Goal: Go to known website: Access a specific website the user already knows

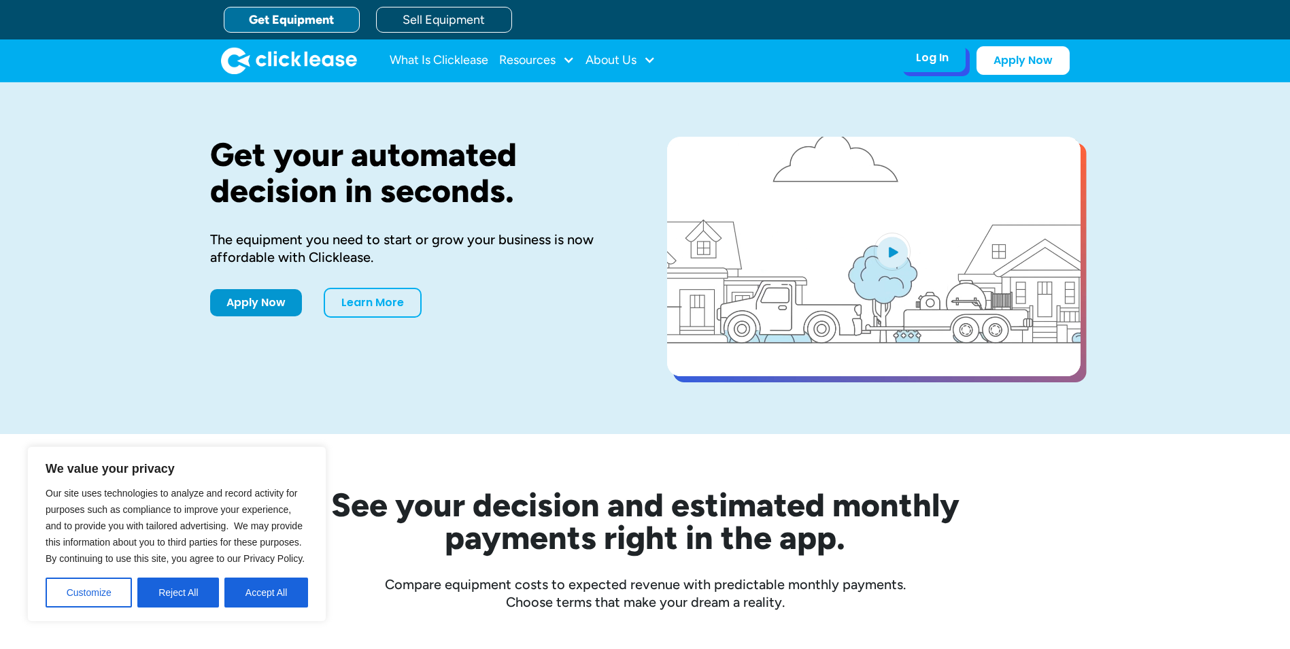
click at [951, 65] on div "Log In Account login I use Clicklease to get my equipment Partner Portal I offe…" at bounding box center [932, 58] width 67 height 29
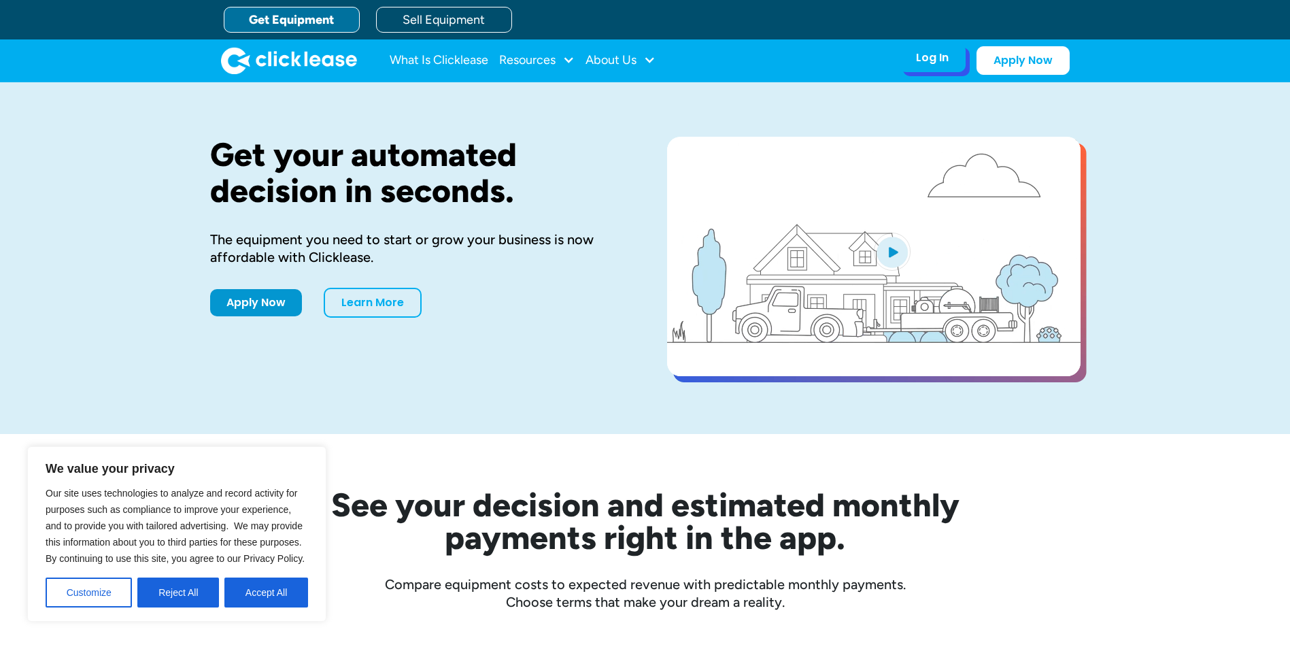
click at [935, 56] on div "Log In" at bounding box center [932, 58] width 33 height 14
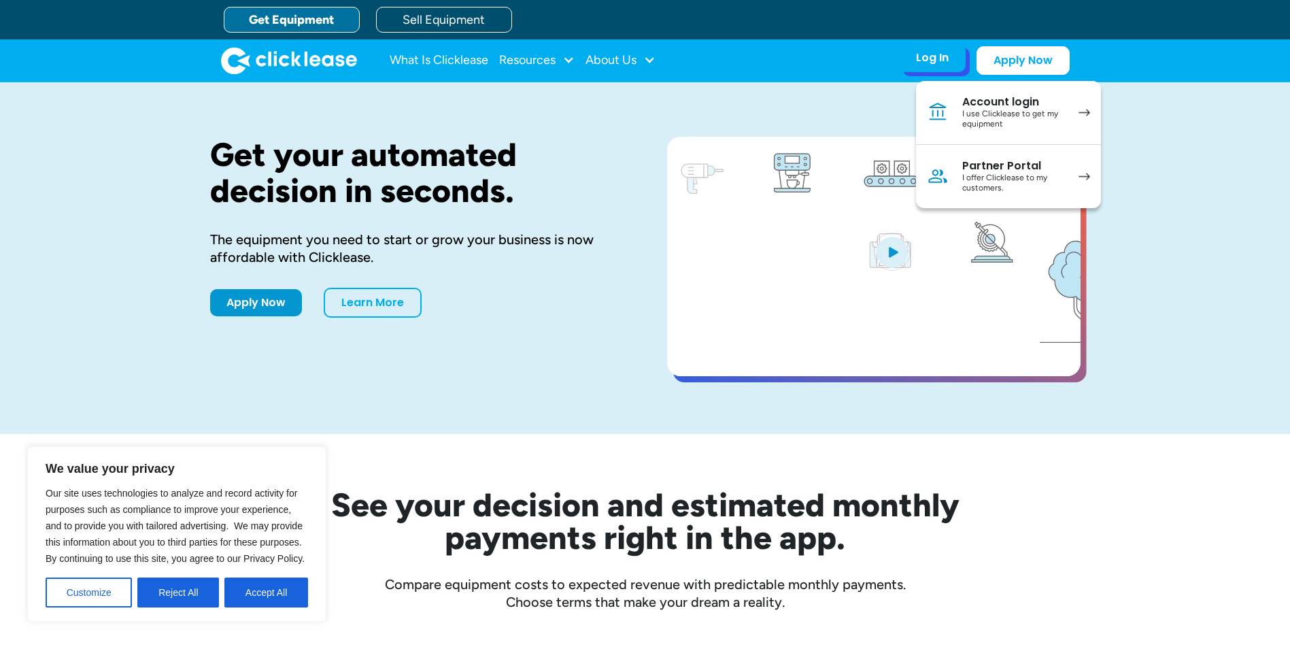
click at [969, 184] on div "I offer Clicklease to my customers." at bounding box center [1013, 183] width 103 height 21
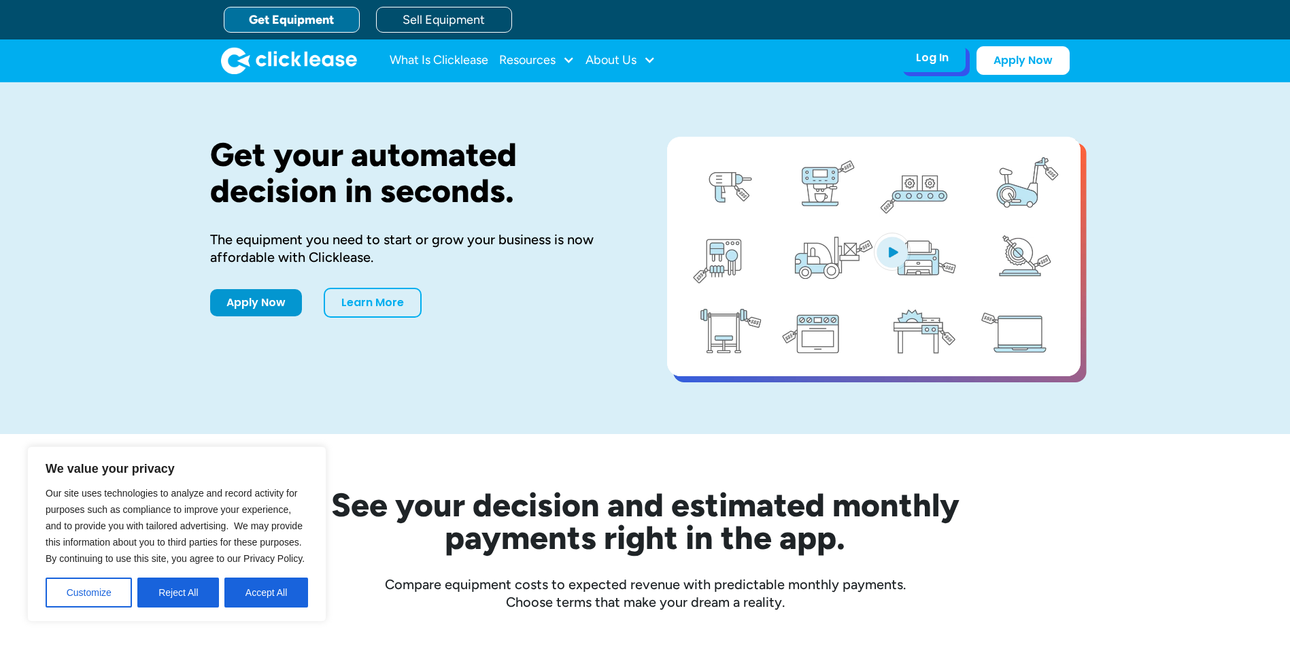
click at [918, 62] on div "Log In" at bounding box center [932, 58] width 33 height 14
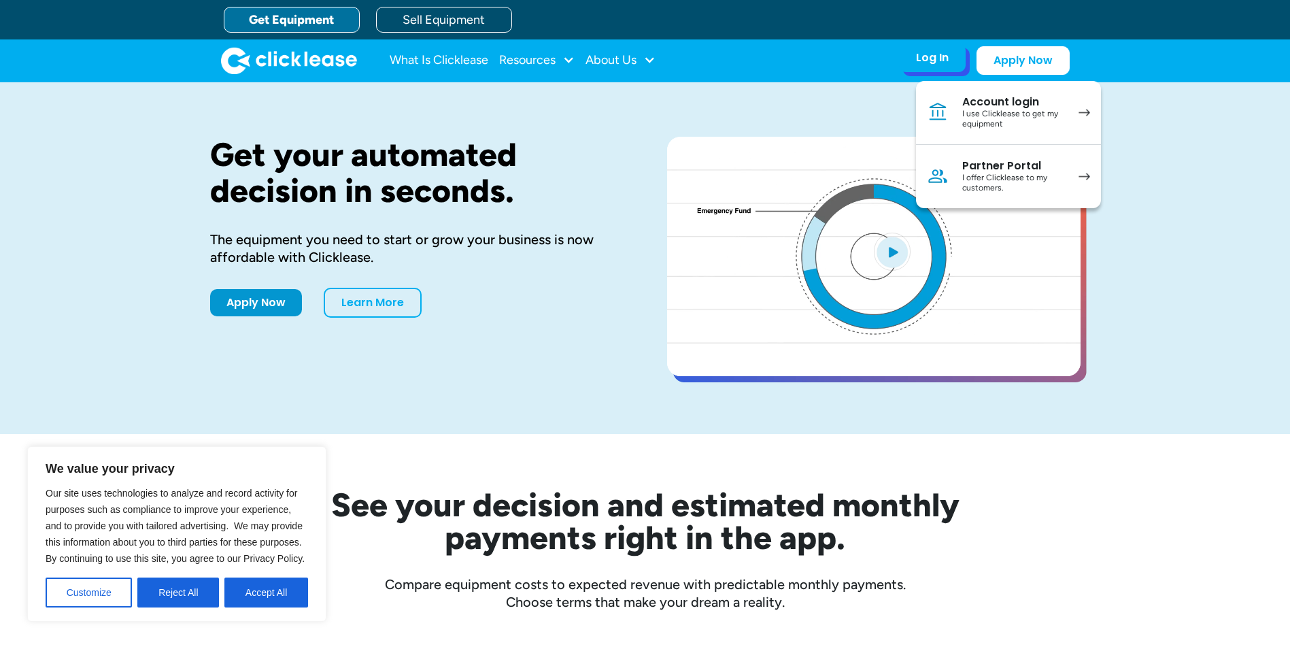
click at [976, 173] on div "I offer Clicklease to my customers." at bounding box center [1013, 183] width 103 height 21
